Goal: Task Accomplishment & Management: Use online tool/utility

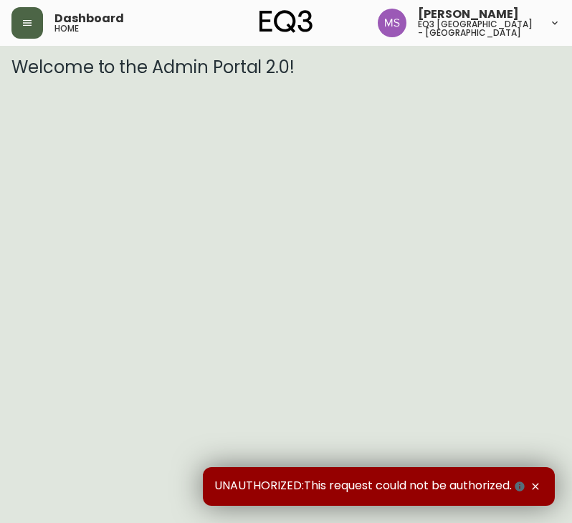
drag, startPoint x: 25, startPoint y: 16, endPoint x: 49, endPoint y: 37, distance: 31.5
click at [26, 16] on button "button" at bounding box center [27, 23] width 32 height 32
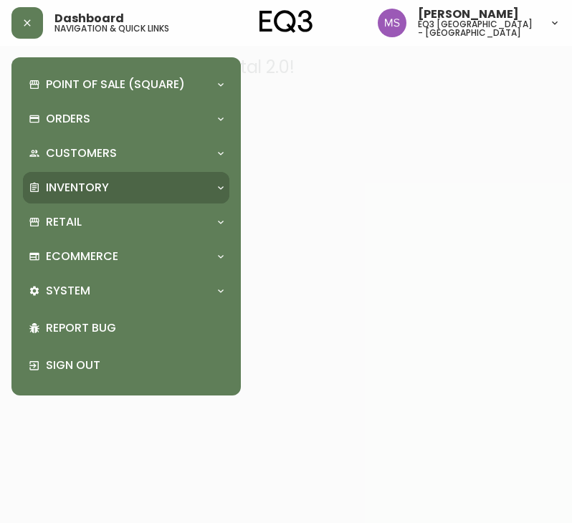
click at [98, 183] on p "Inventory" at bounding box center [77, 188] width 63 height 16
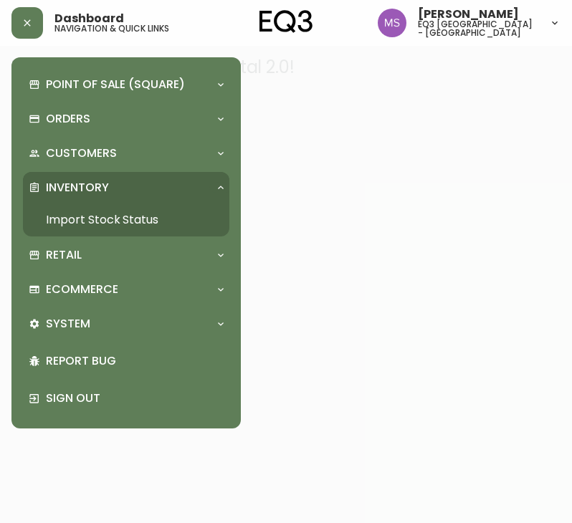
click at [89, 219] on link "Import Stock Status" at bounding box center [126, 220] width 206 height 33
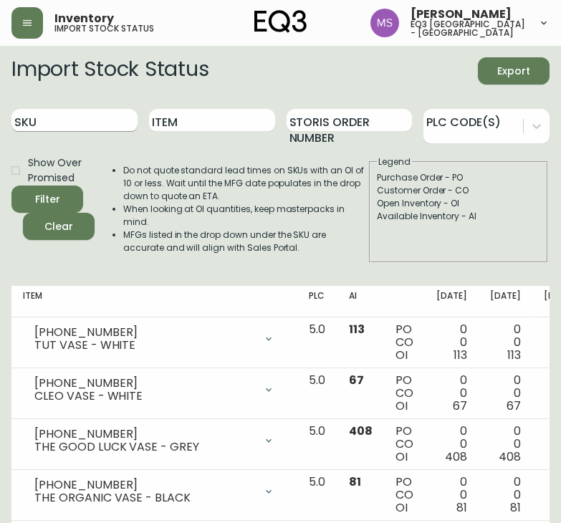
click at [49, 116] on input "SKU" at bounding box center [74, 120] width 126 height 23
paste input "3020-422-45-A"
click at [11, 186] on button "Filter" at bounding box center [47, 199] width 72 height 27
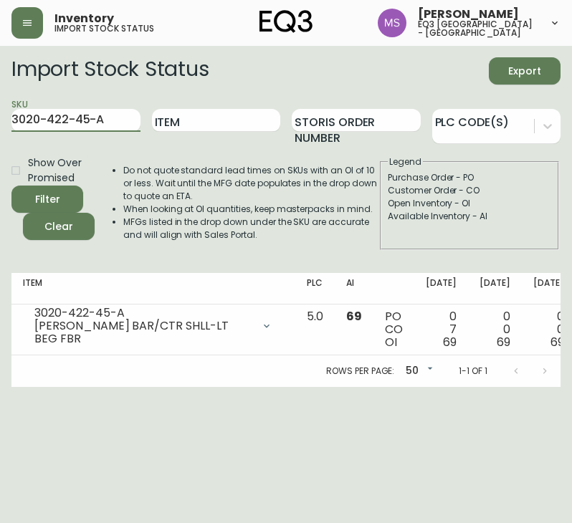
drag, startPoint x: 122, startPoint y: 118, endPoint x: -1, endPoint y: 107, distance: 123.0
click at [0, 107] on html "Inventory import stock status [PERSON_NAME] eq3 [GEOGRAPHIC_DATA] - st laurent …" at bounding box center [286, 193] width 572 height 387
paste input "3-4-B"
type input "3020-423-4-B"
click at [11, 186] on button "Filter" at bounding box center [47, 199] width 72 height 27
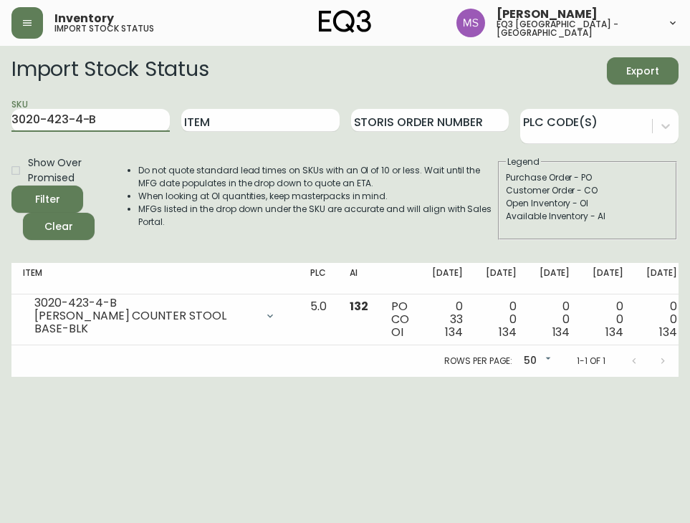
drag, startPoint x: 105, startPoint y: 120, endPoint x: -1, endPoint y: 123, distance: 105.4
click at [0, 123] on html "Inventory import stock status [PERSON_NAME] eq3 [GEOGRAPHIC_DATA] - st laurent …" at bounding box center [345, 188] width 690 height 377
paste input "[PHONE_NUMBER]"
type input "[PHONE_NUMBER]"
click at [11, 186] on button "Filter" at bounding box center [47, 199] width 72 height 27
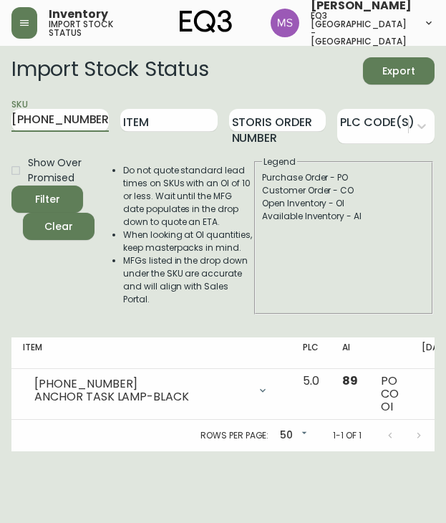
drag, startPoint x: 85, startPoint y: 115, endPoint x: -1, endPoint y: 96, distance: 87.3
click at [0, 96] on html "Inventory import stock status [PERSON_NAME] eq3 [GEOGRAPHIC_DATA] - st laurent …" at bounding box center [223, 225] width 446 height 451
paste input "[PHONE_NUMBER]"
type input "[PHONE_NUMBER]"
click at [11, 186] on button "Filter" at bounding box center [47, 199] width 72 height 27
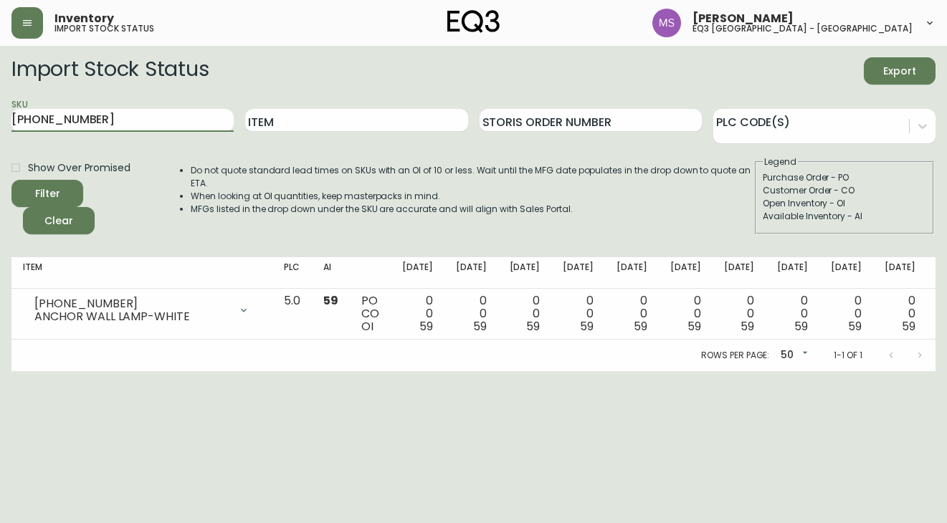
drag, startPoint x: 163, startPoint y: 115, endPoint x: -1, endPoint y: 126, distance: 164.4
click at [0, 126] on html "Inventory import stock status [PERSON_NAME] eq3 [GEOGRAPHIC_DATA] - st laurent …" at bounding box center [473, 185] width 947 height 371
click at [278, 125] on input "Item" at bounding box center [356, 120] width 222 height 23
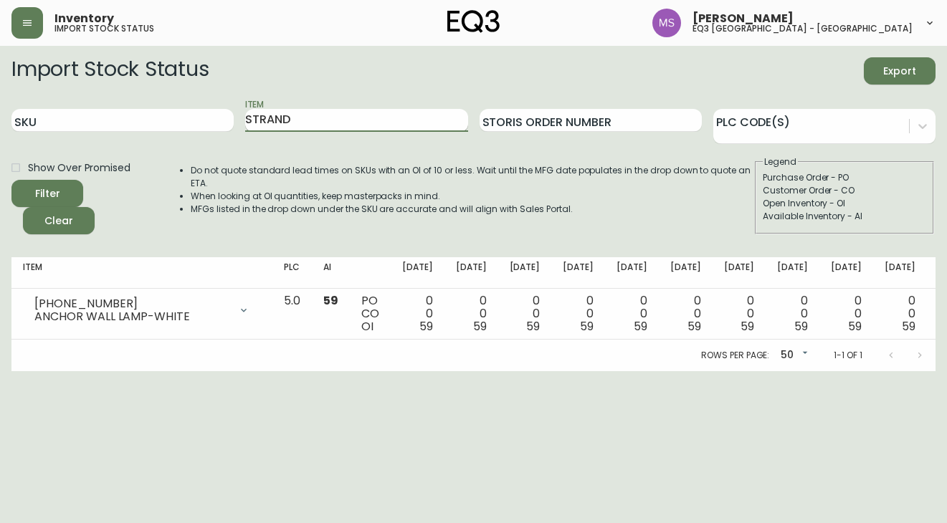
type input "STRAND"
click at [11, 180] on button "Filter" at bounding box center [47, 193] width 72 height 27
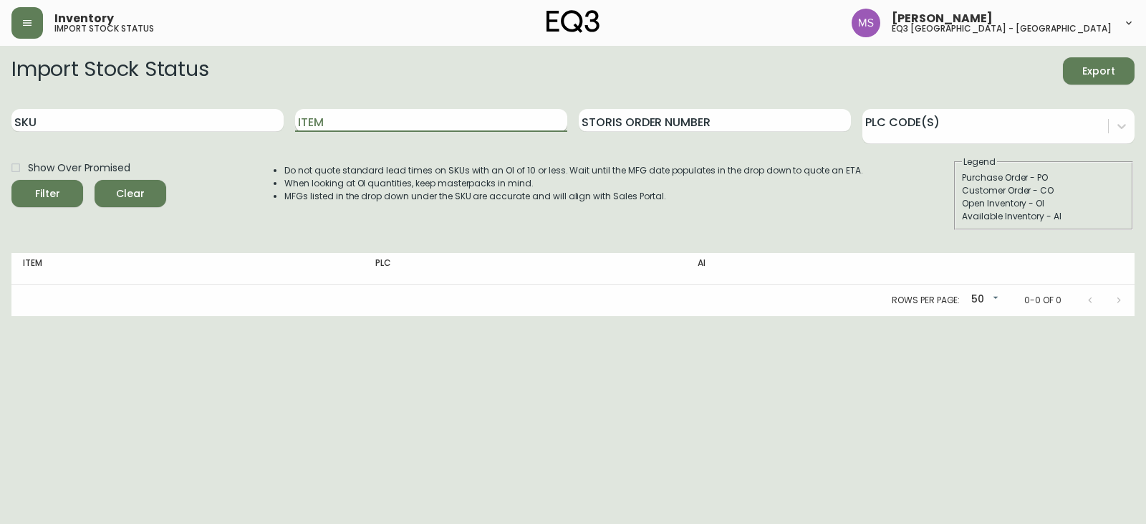
click at [331, 114] on input "Item" at bounding box center [431, 120] width 272 height 23
type input "STRAND"
click at [11, 180] on button "Filter" at bounding box center [47, 193] width 72 height 27
drag, startPoint x: 348, startPoint y: 120, endPoint x: 246, endPoint y: 119, distance: 101.8
click at [246, 119] on div "SKU Item STRAND Storis Order Number PLC Code(s)" at bounding box center [573, 120] width 1124 height 47
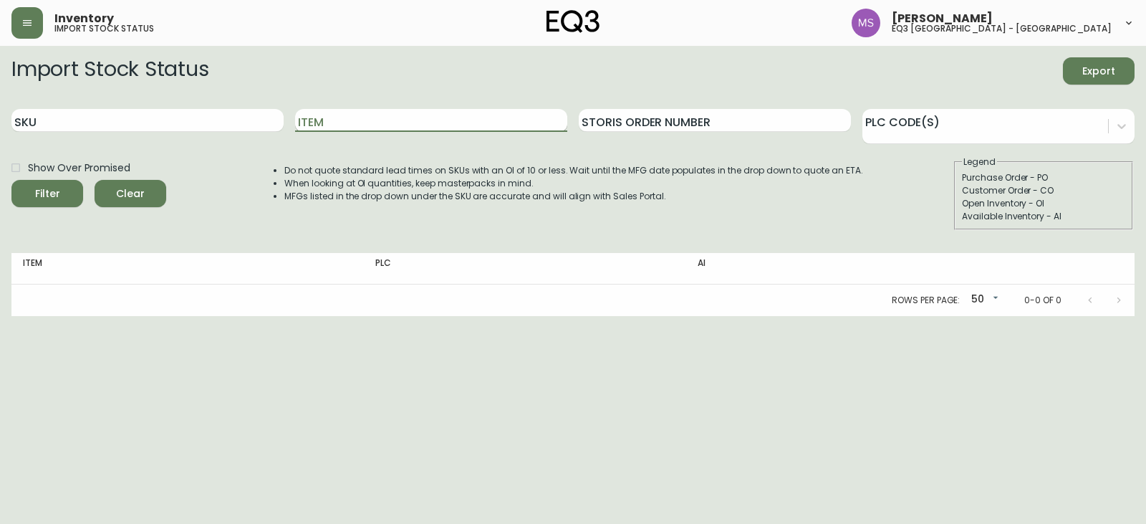
click at [317, 123] on input "Item" at bounding box center [431, 120] width 272 height 23
click at [250, 209] on div "Show Over Promised Filter Clear Do not quote standard lead times on SKUs with a…" at bounding box center [573, 192] width 1124 height 75
